Goal: Task Accomplishment & Management: Manage account settings

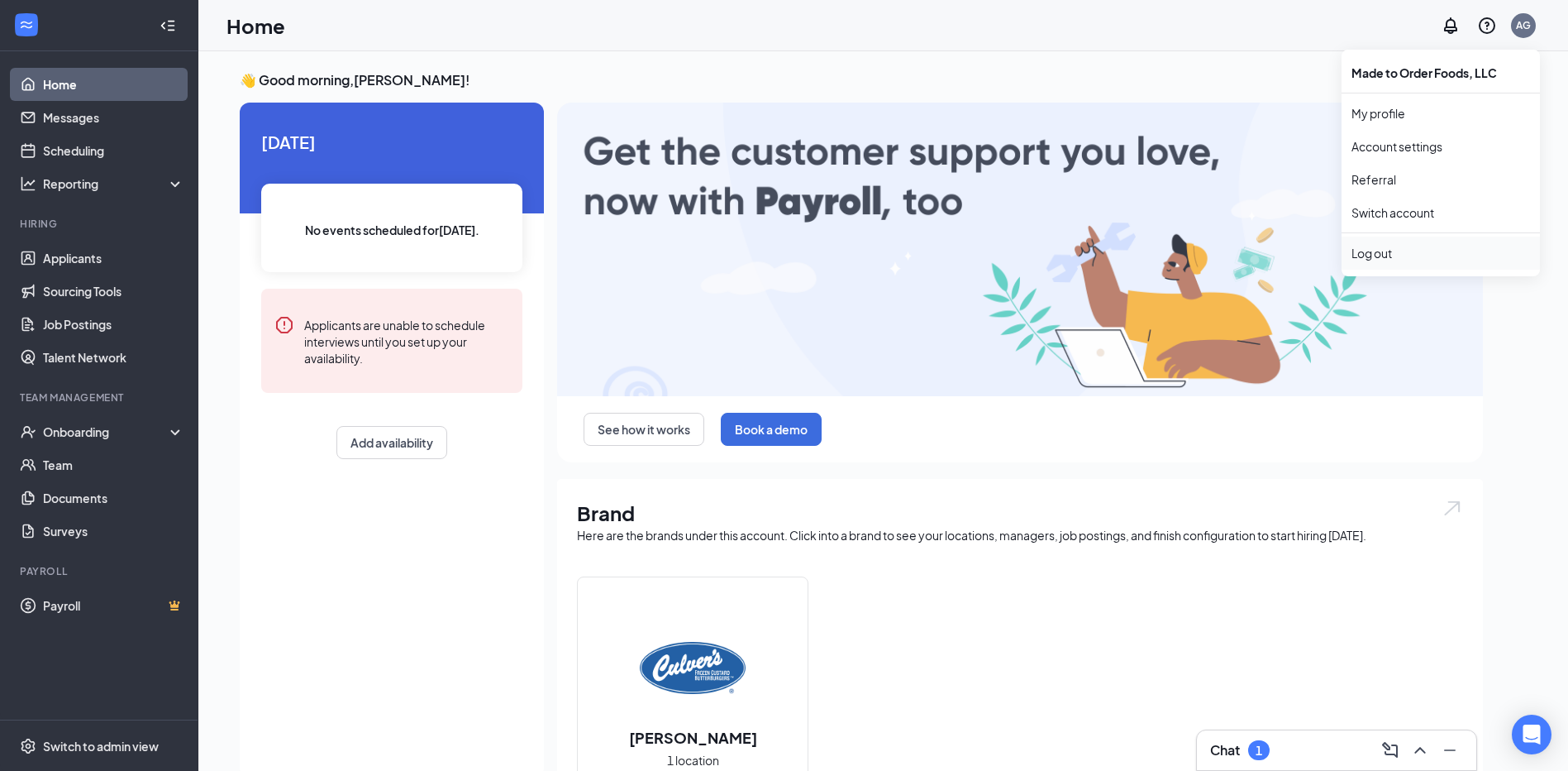
click at [1383, 258] on div "Log out" at bounding box center [1441, 253] width 179 height 16
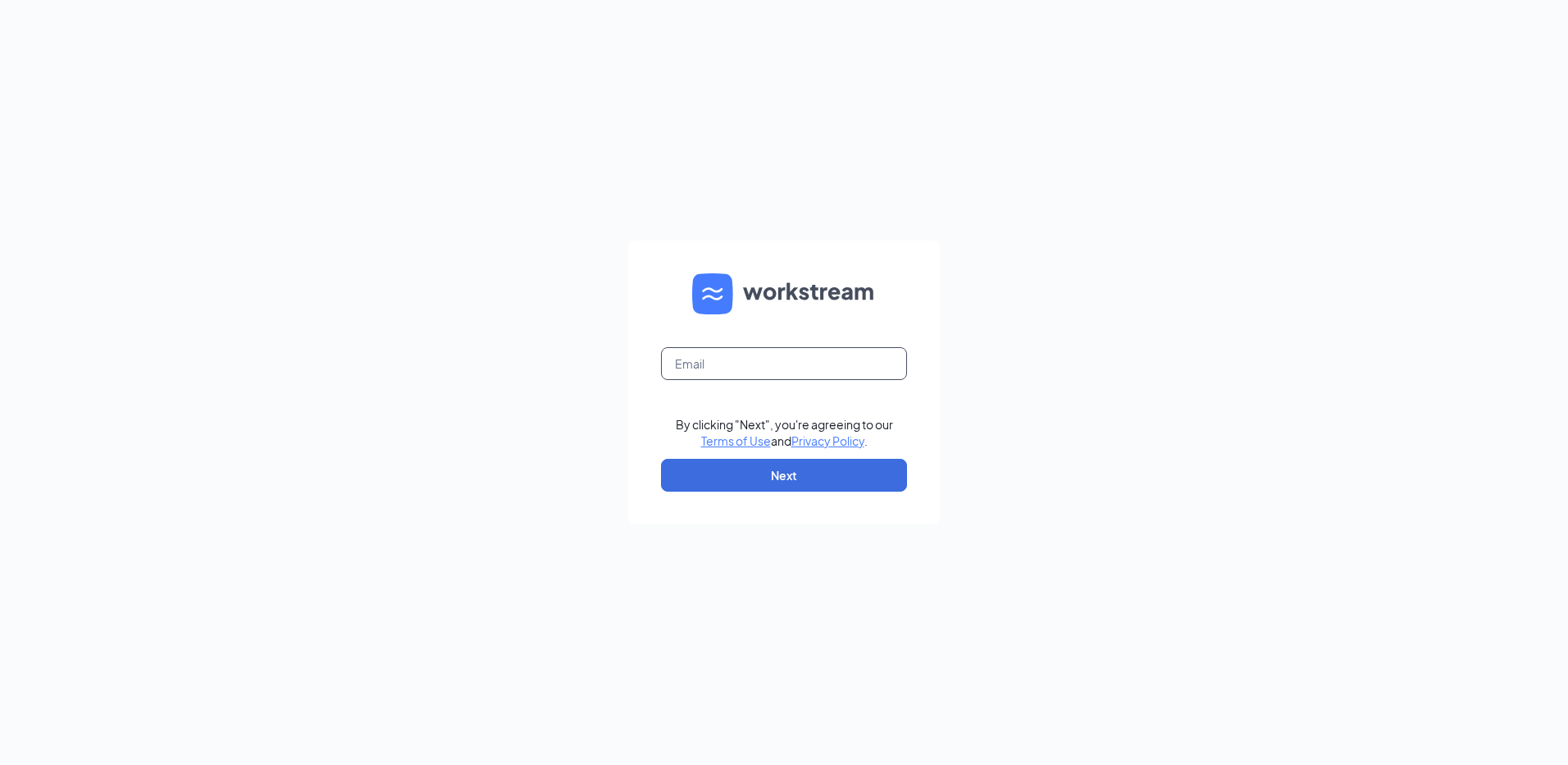
click at [740, 350] on input "text" at bounding box center [784, 363] width 246 height 33
drag, startPoint x: 815, startPoint y: 361, endPoint x: 750, endPoint y: 366, distance: 65.2
click at [750, 366] on input "djchan2022@gmail.com" at bounding box center [784, 363] width 246 height 33
type input "djchan2022@outlook.com"
click at [1045, 335] on div "djchan2022@outlook.com By clicking "Next", you're agreeing to our Terms of Use …" at bounding box center [784, 382] width 1568 height 765
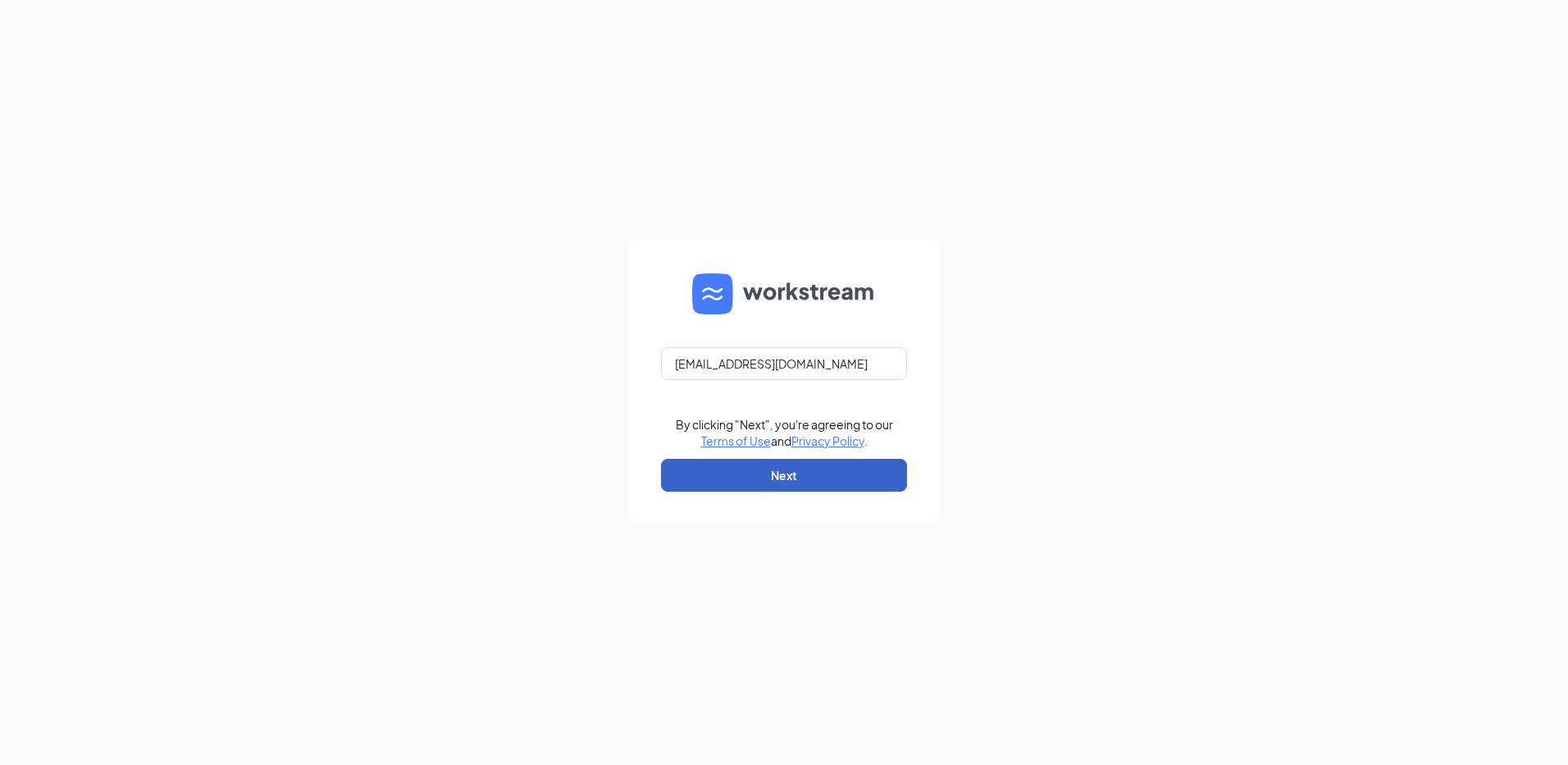
click at [854, 491] on button "Next" at bounding box center [784, 475] width 246 height 33
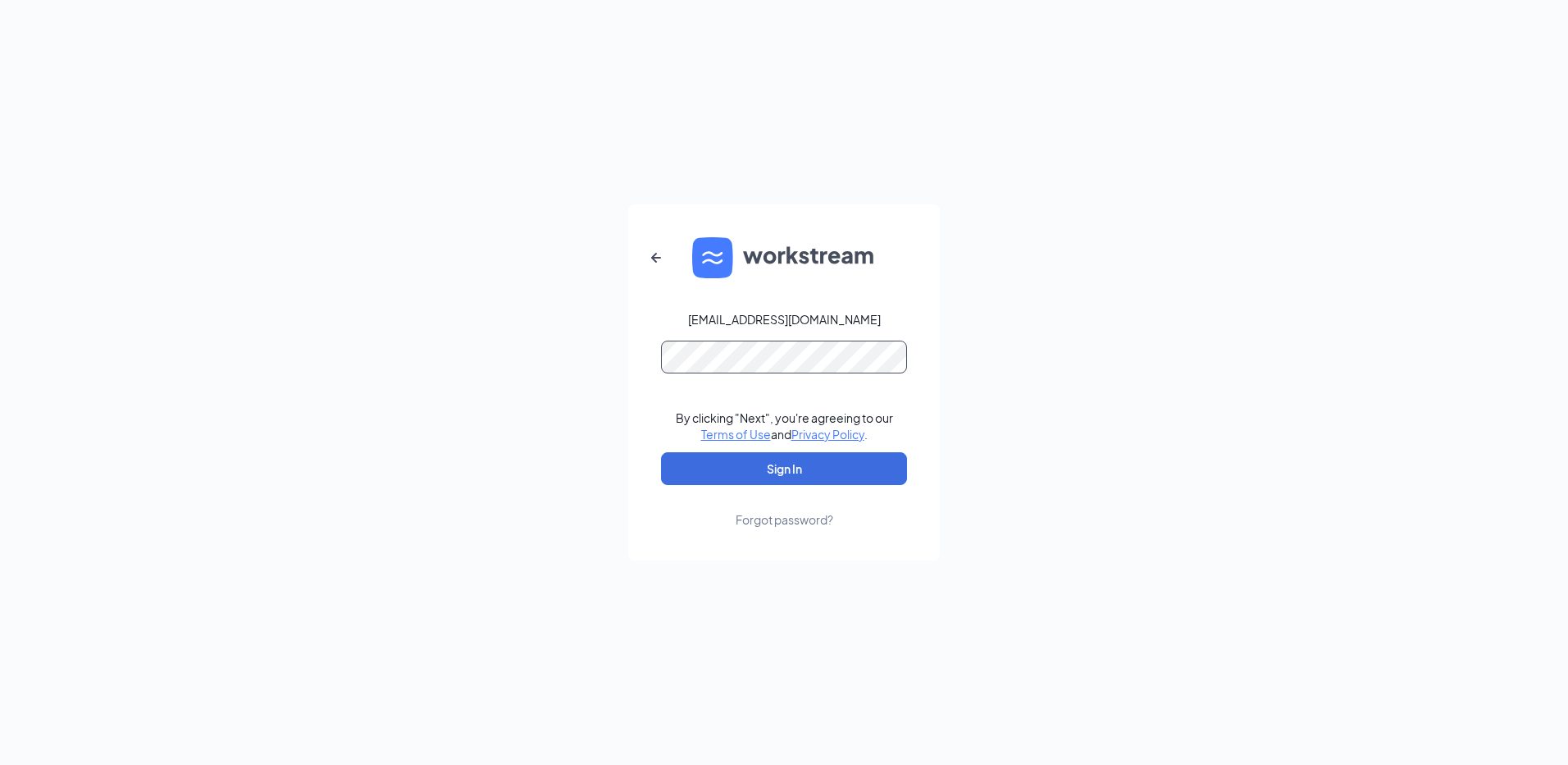
click at [661, 452] on button "Sign In" at bounding box center [784, 468] width 246 height 33
click at [857, 459] on button "Sign In" at bounding box center [784, 468] width 246 height 33
click at [554, 347] on div "djchan2022@outlook.com Credential mismatches. By clicking "Next", you're agreei…" at bounding box center [784, 382] width 1568 height 765
click at [661, 452] on button "Sign In" at bounding box center [784, 468] width 246 height 33
click at [510, 357] on div "djchan2022@outlook.com Credential mismatches. By clicking "Next", you're agreei…" at bounding box center [784, 382] width 1568 height 765
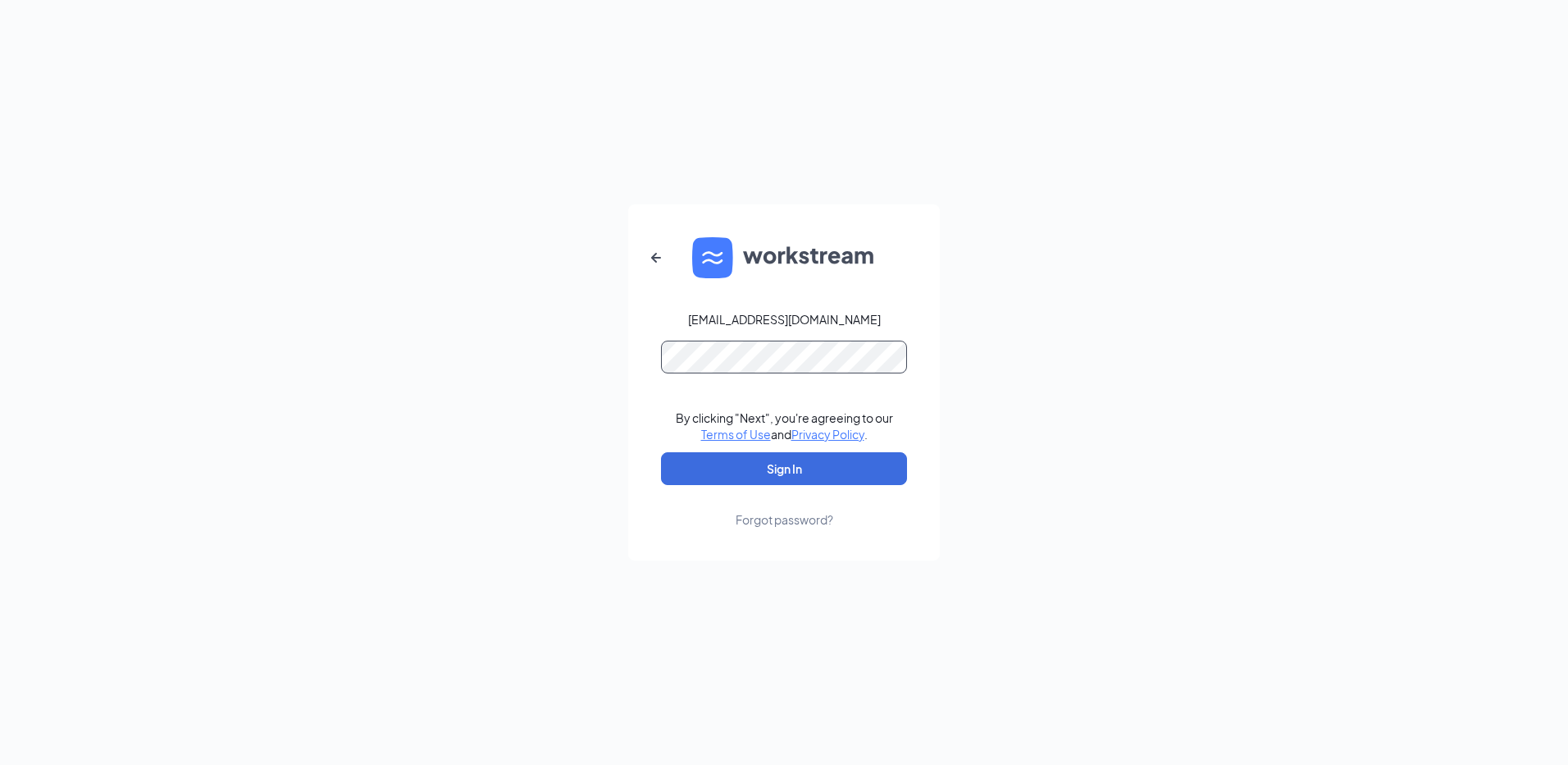
click at [495, 340] on div "djchan2022@outlook.com By clicking "Next", you're agreeing to our Terms of Use …" at bounding box center [784, 382] width 1568 height 765
click at [661, 452] on button "Sign In" at bounding box center [784, 468] width 246 height 33
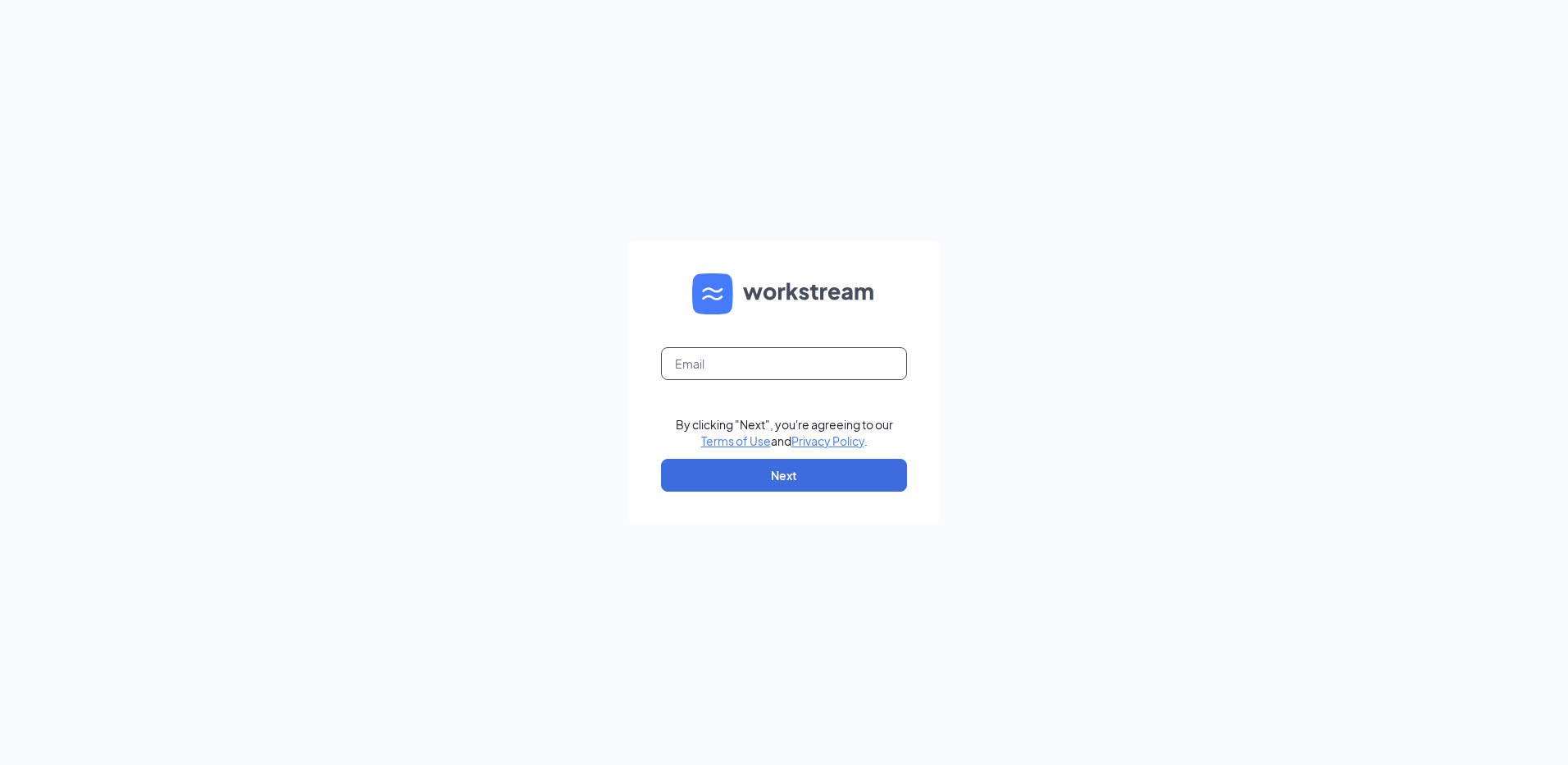
click at [735, 354] on input "text" at bounding box center [784, 363] width 246 height 33
type input "djchan2022@gmail.com"
click at [706, 469] on button "Next" at bounding box center [784, 475] width 246 height 33
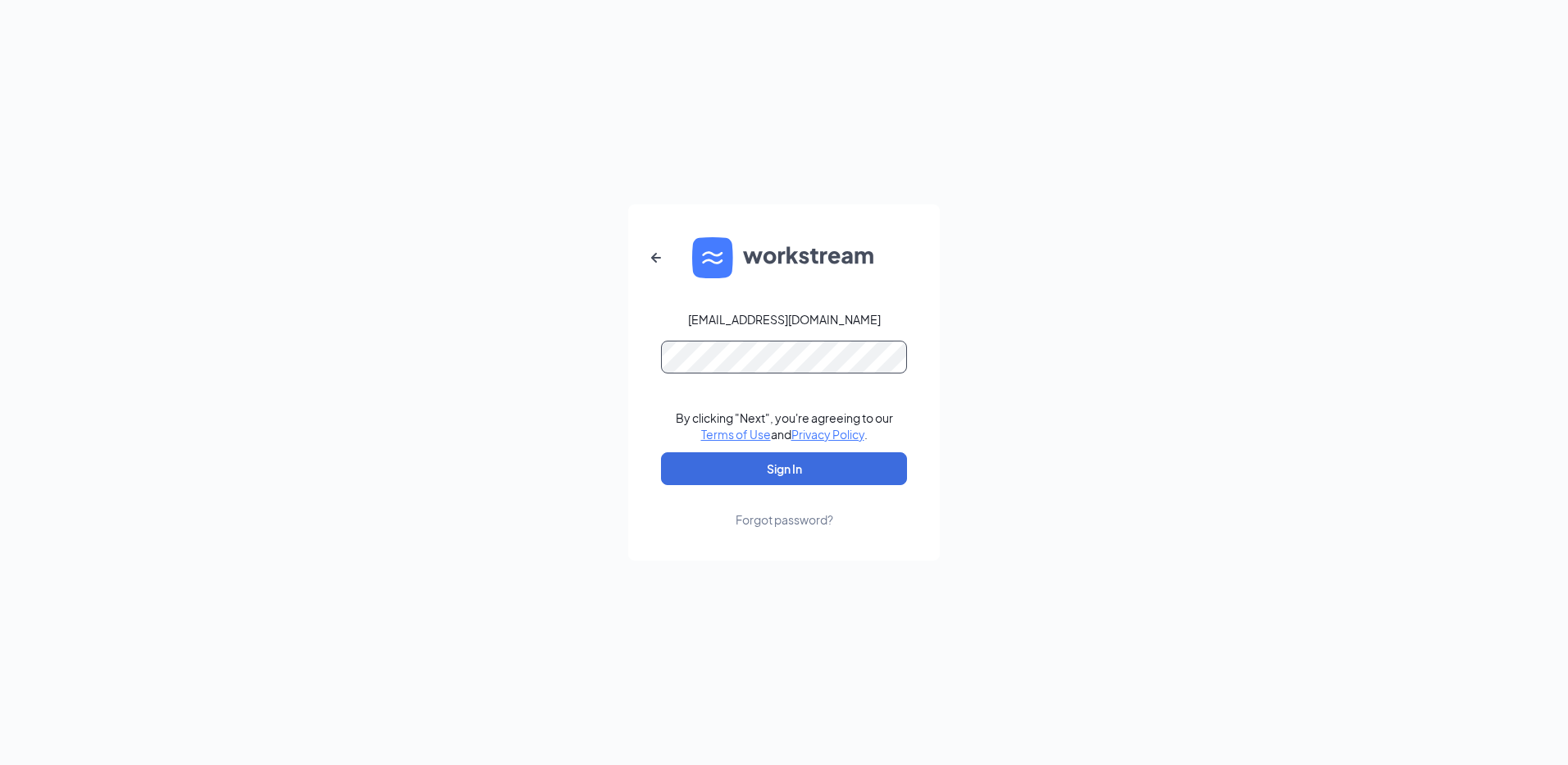
click at [661, 452] on button "Sign In" at bounding box center [784, 468] width 246 height 33
click at [694, 466] on button "Sign In" at bounding box center [784, 468] width 246 height 33
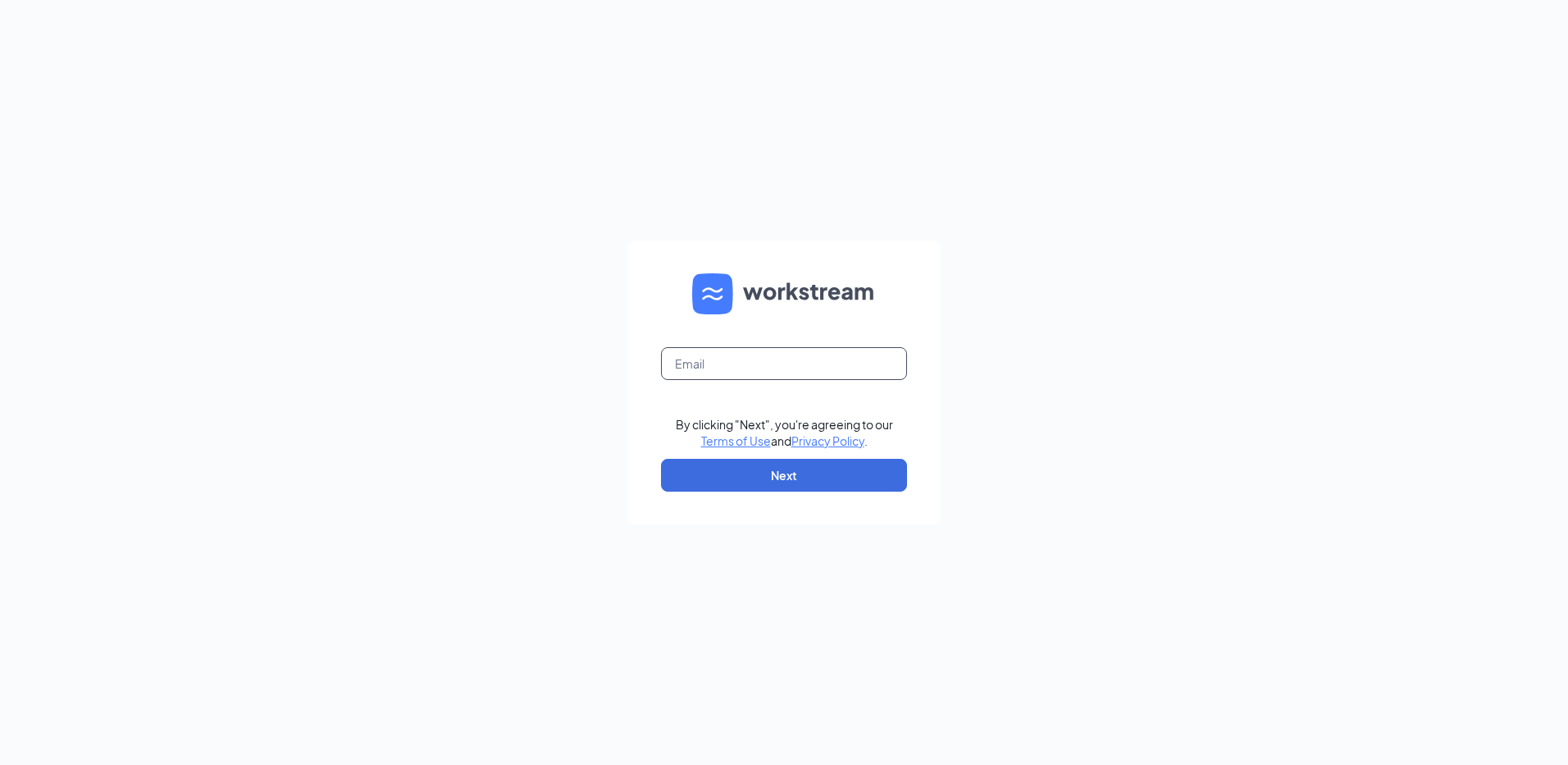
click at [857, 353] on input "text" at bounding box center [784, 363] width 246 height 33
drag, startPoint x: 841, startPoint y: 346, endPoint x: 746, endPoint y: 364, distance: 96.7
click at [746, 364] on form "[EMAIL_ADDRESS][DOMAIN_NAME] By clicking "Next", you're agreeing to our Terms o…" at bounding box center [783, 382] width 311 height 284
click at [793, 373] on input "[EMAIL_ADDRESS][DOMAIN_NAME]" at bounding box center [784, 363] width 246 height 33
drag, startPoint x: 817, startPoint y: 368, endPoint x: 746, endPoint y: 368, distance: 71.0
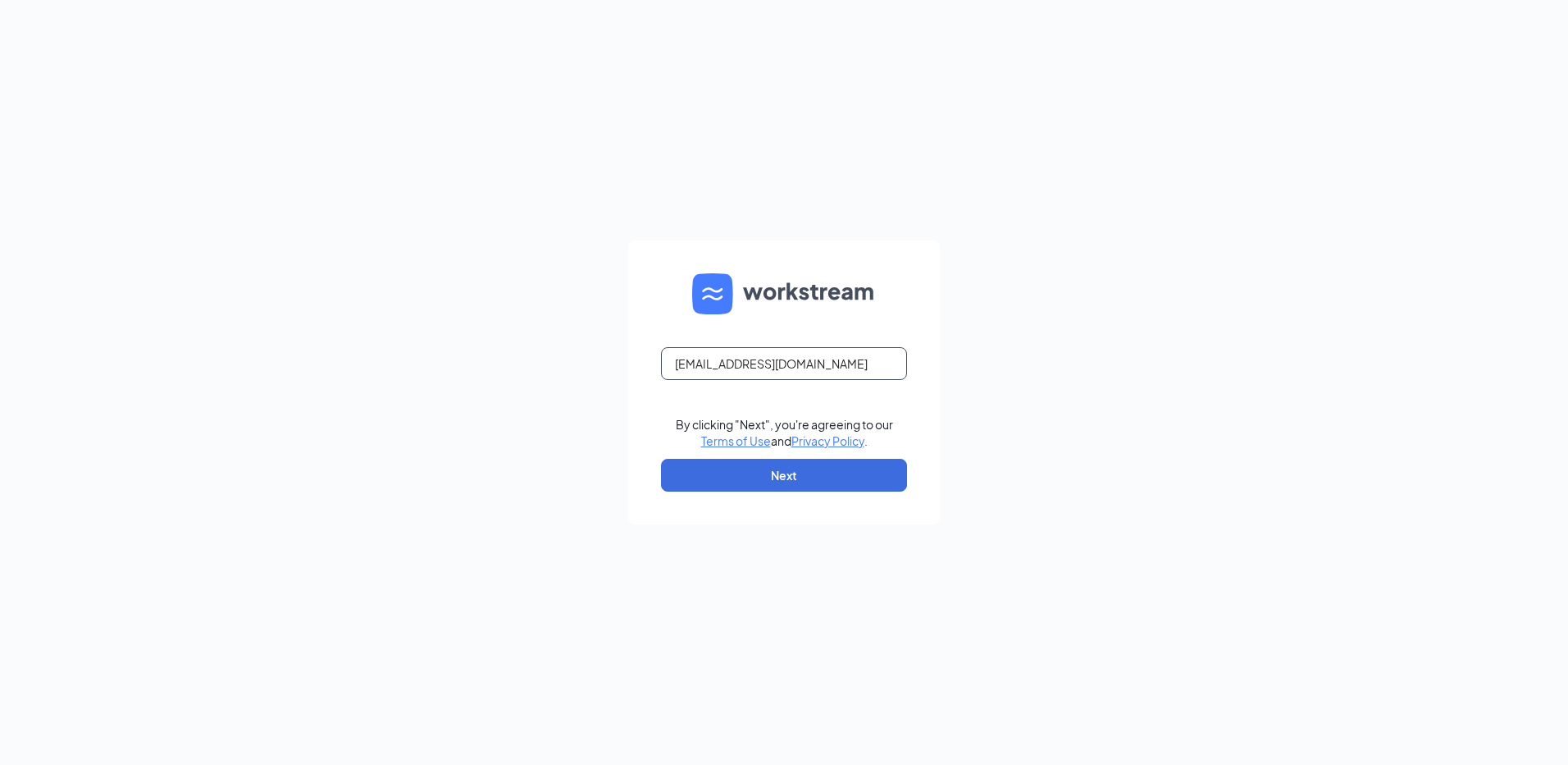
click at [746, 368] on input "[EMAIL_ADDRESS][DOMAIN_NAME]" at bounding box center [784, 363] width 246 height 33
type input "[EMAIL_ADDRESS][DOMAIN_NAME]"
click at [675, 484] on button "Next" at bounding box center [784, 475] width 246 height 33
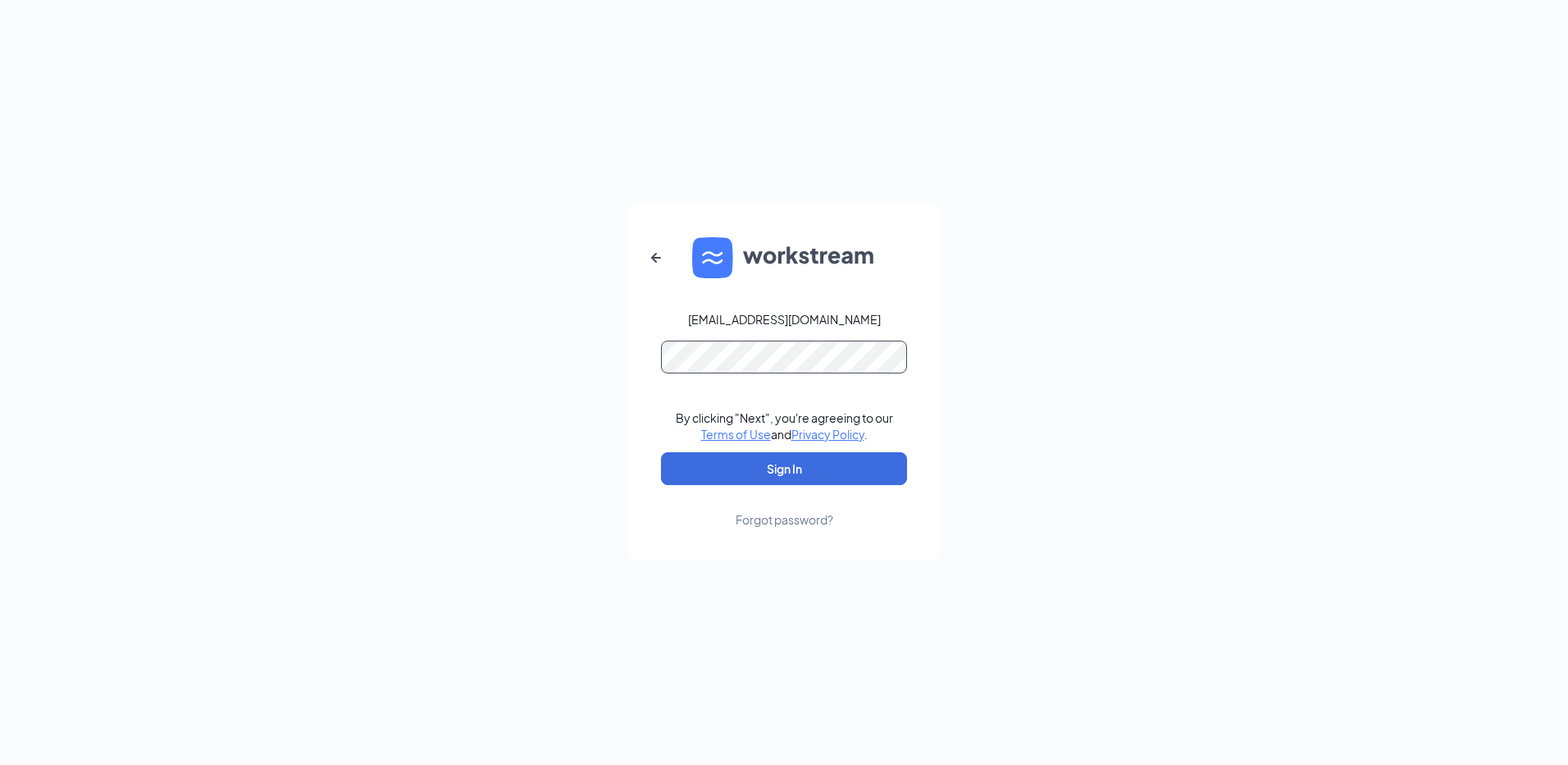
click at [661, 452] on button "Sign In" at bounding box center [784, 468] width 246 height 33
click at [709, 470] on button "Sign In" at bounding box center [784, 468] width 246 height 33
click at [755, 521] on div "Forgot password?" at bounding box center [785, 518] width 98 height 16
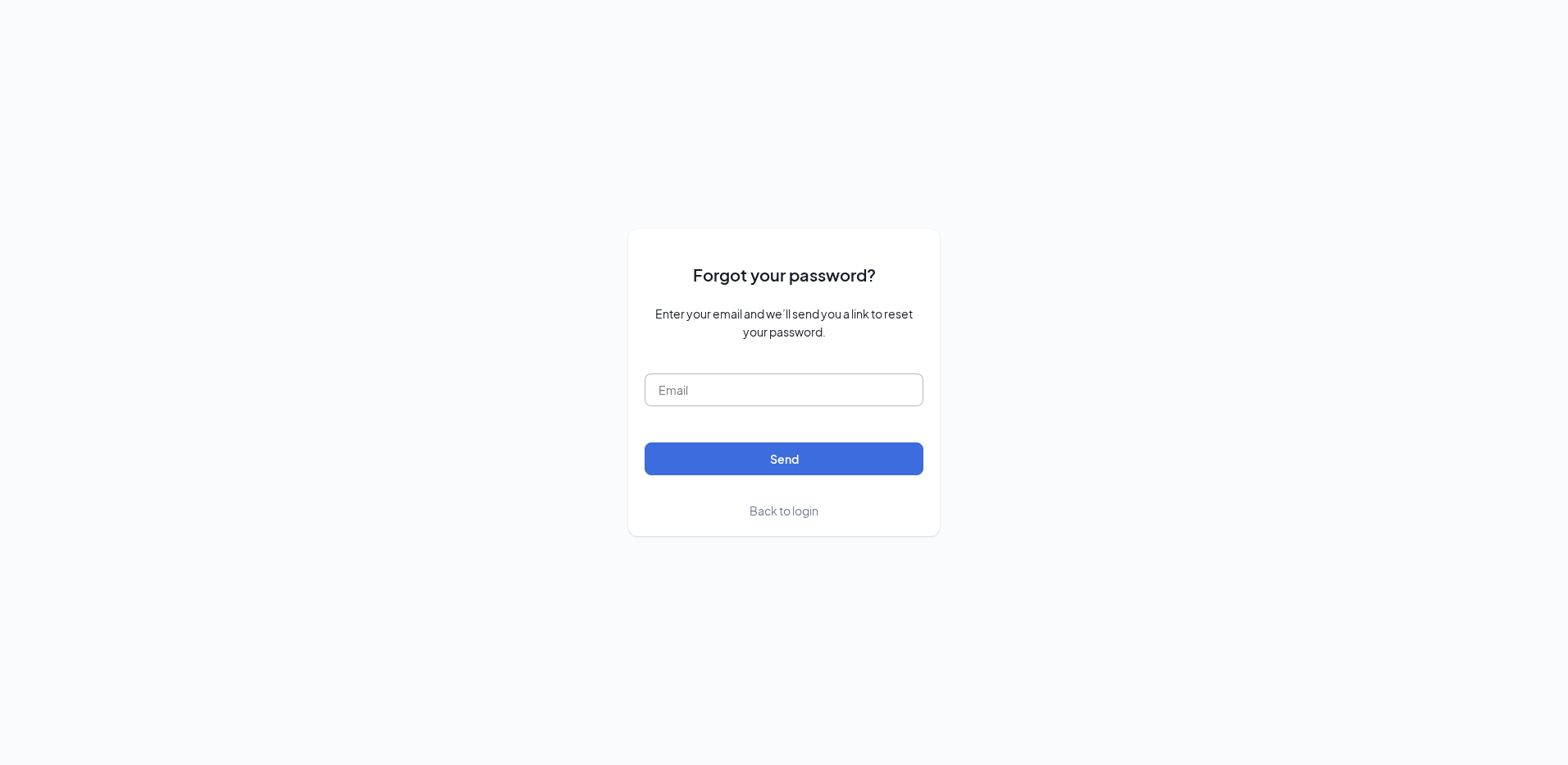
click at [743, 398] on input "text" at bounding box center [784, 389] width 278 height 33
type input "[EMAIL_ADDRESS][DOMAIN_NAME]"
click at [657, 458] on button "Send" at bounding box center [784, 458] width 278 height 33
